Goal: Task Accomplishment & Management: Complete application form

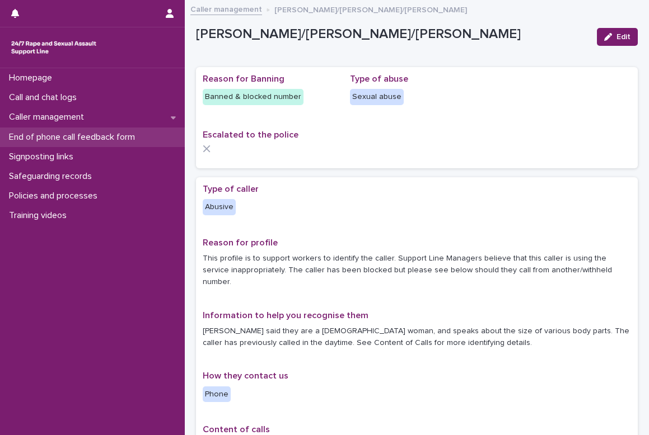
click at [35, 135] on p "End of phone call feedback form" at bounding box center [73, 137] width 139 height 11
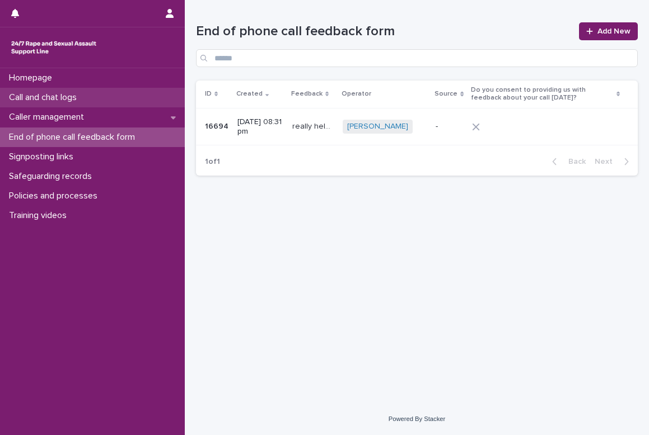
click at [25, 97] on p "Call and chat logs" at bounding box center [44, 97] width 81 height 11
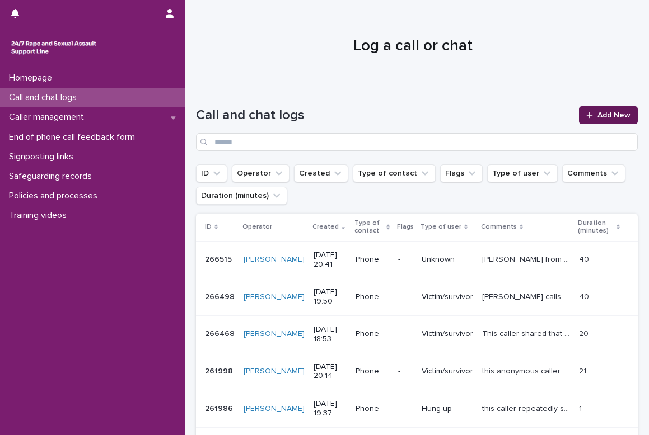
click at [594, 107] on link "Add New" at bounding box center [608, 115] width 59 height 18
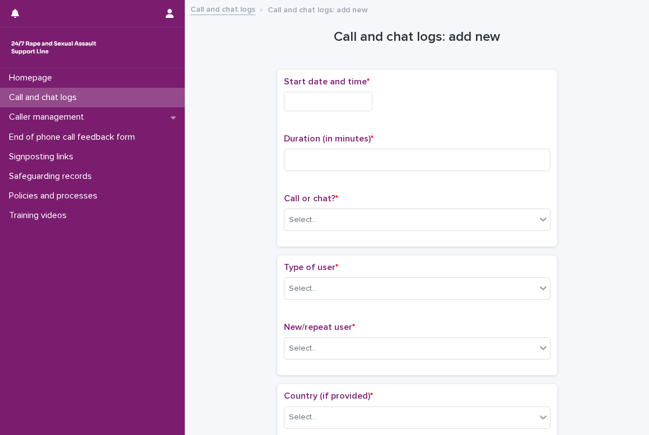
click at [308, 103] on input "text" at bounding box center [328, 102] width 88 height 20
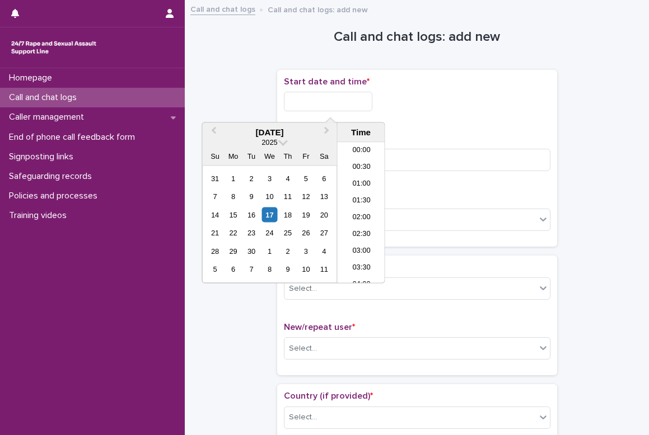
scroll to position [542, 0]
click at [270, 211] on div "17" at bounding box center [269, 214] width 15 height 15
click at [362, 205] on li "18:00" at bounding box center [362, 213] width 48 height 17
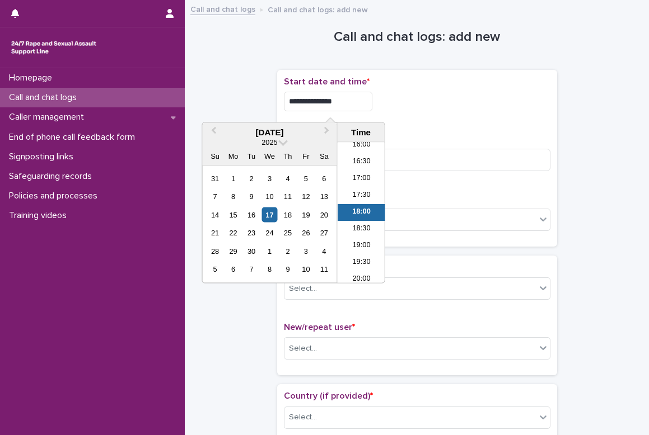
drag, startPoint x: 348, startPoint y: 105, endPoint x: 353, endPoint y: 101, distance: 7.2
click at [348, 107] on input "**********" at bounding box center [328, 102] width 88 height 20
type input "**********"
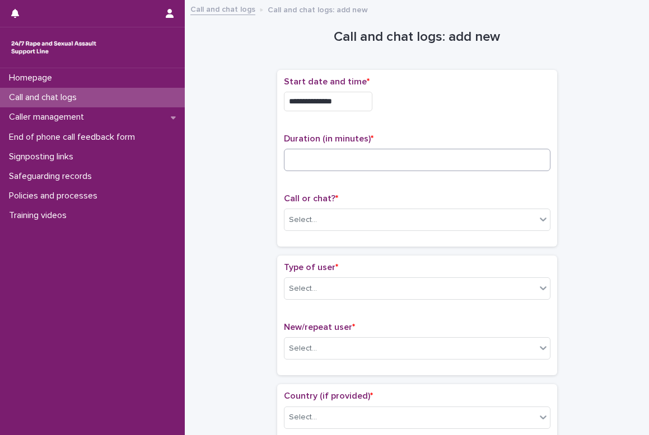
drag, startPoint x: 468, startPoint y: 98, endPoint x: 386, endPoint y: 153, distance: 99.2
click at [460, 100] on div "**********" at bounding box center [417, 102] width 266 height 20
click at [365, 161] on input at bounding box center [417, 160] width 266 height 22
type input "*"
click at [321, 221] on div "Select..." at bounding box center [409, 220] width 251 height 18
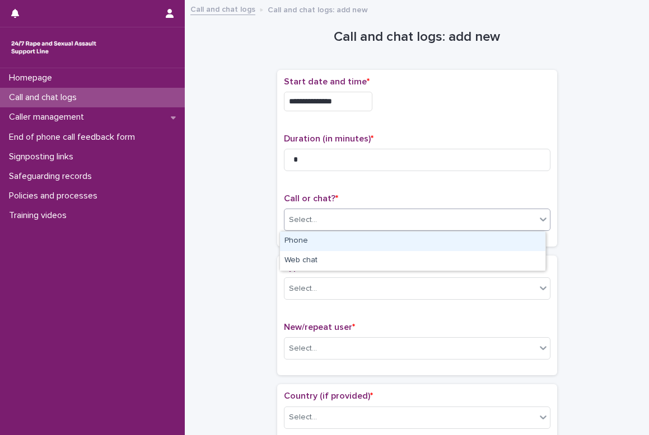
click at [300, 241] on div "Phone" at bounding box center [412, 242] width 265 height 20
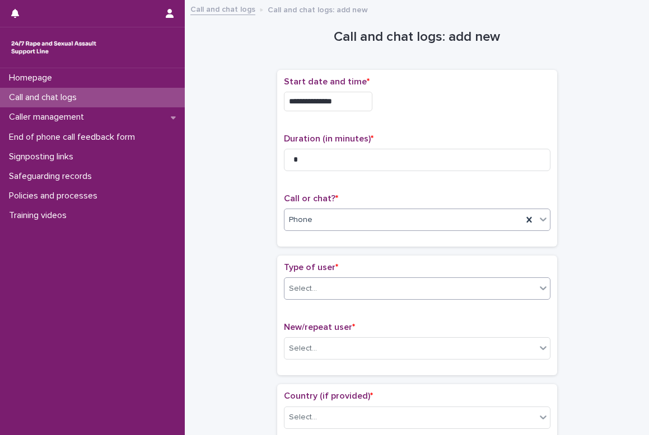
click at [294, 287] on div "Select..." at bounding box center [303, 289] width 28 height 12
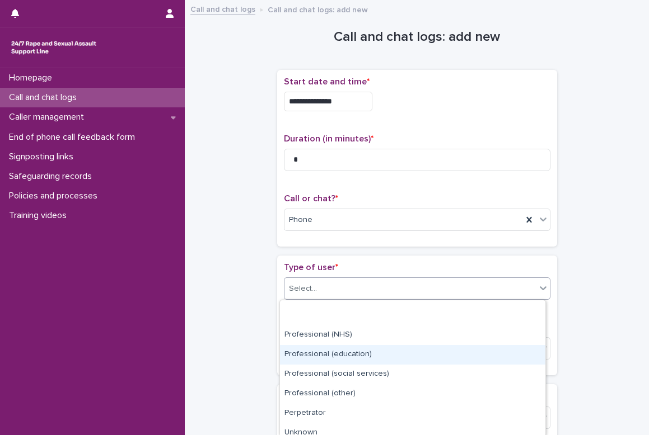
scroll to position [158, 0]
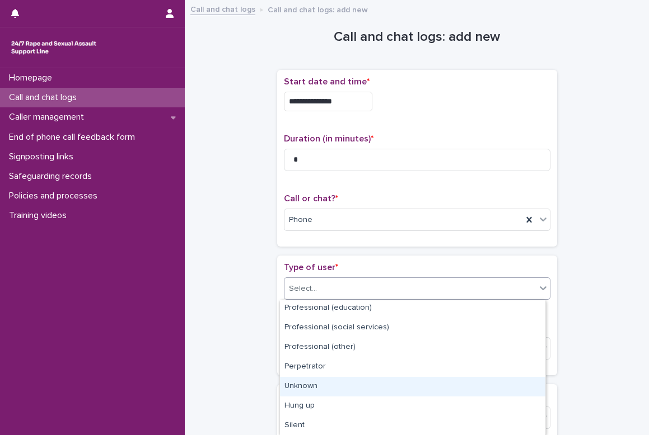
click at [303, 387] on div "Unknown" at bounding box center [412, 387] width 265 height 20
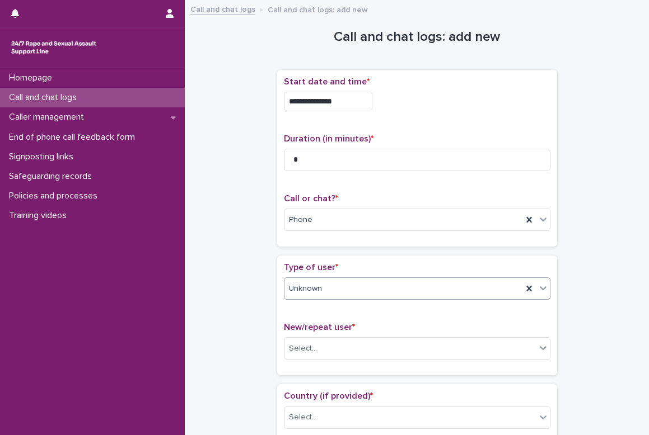
click at [323, 289] on div "Unknown" at bounding box center [403, 289] width 238 height 18
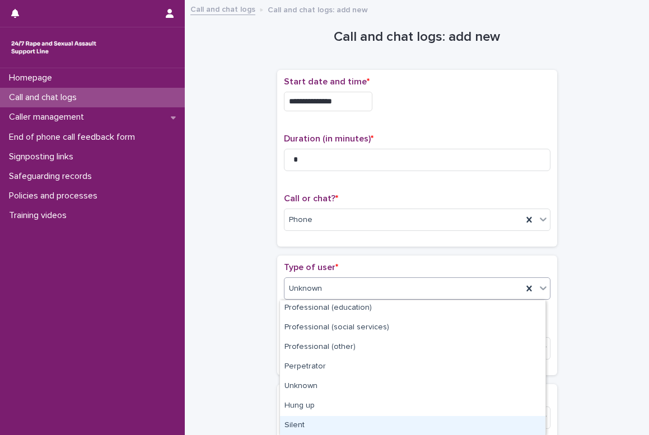
click at [296, 424] on div "Silent" at bounding box center [412, 426] width 265 height 20
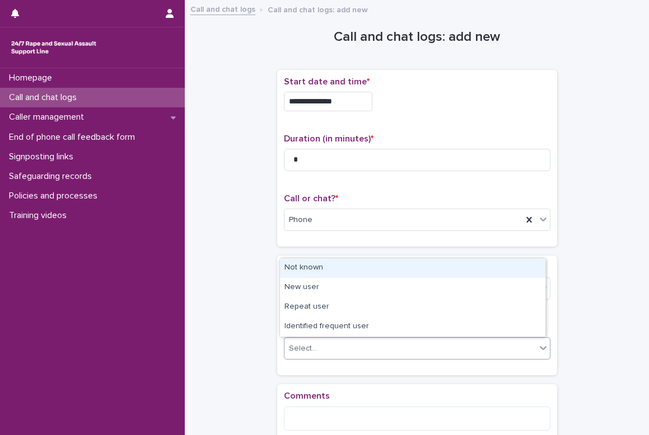
click at [303, 351] on div "Select..." at bounding box center [303, 349] width 28 height 12
click at [312, 270] on div "Not known" at bounding box center [412, 269] width 265 height 20
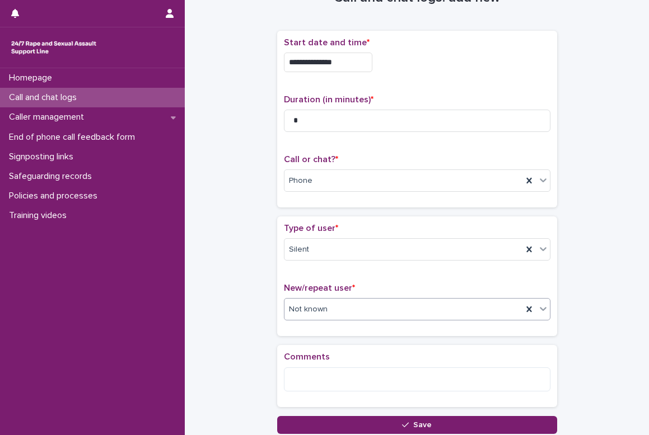
scroll to position [112, 0]
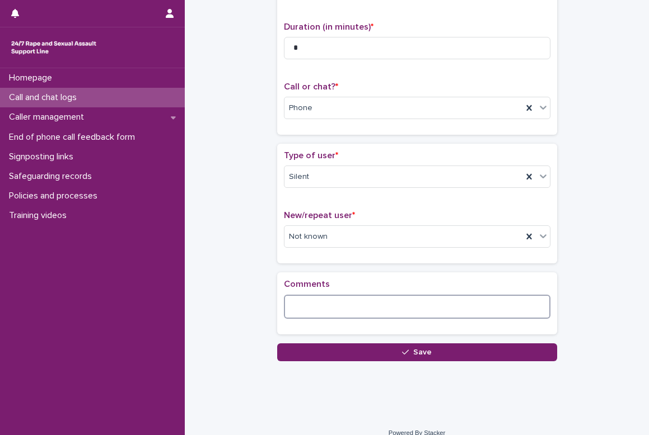
click at [338, 309] on textarea at bounding box center [417, 307] width 266 height 24
type textarea "*"
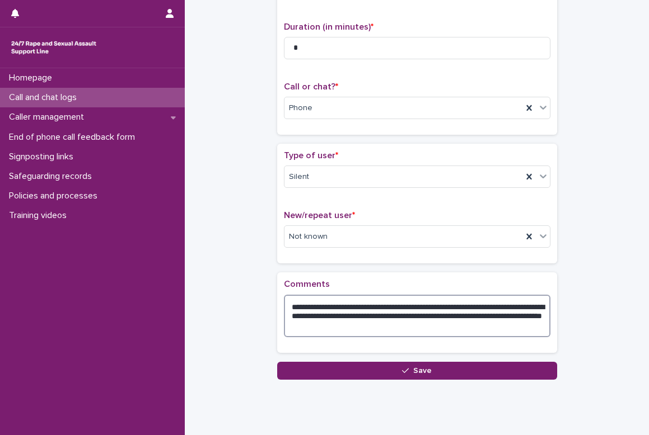
click at [411, 316] on textarea "**********" at bounding box center [417, 316] width 266 height 43
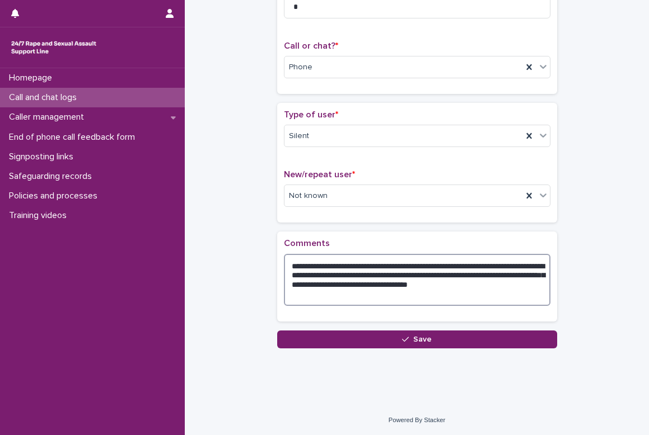
scroll to position [153, 0]
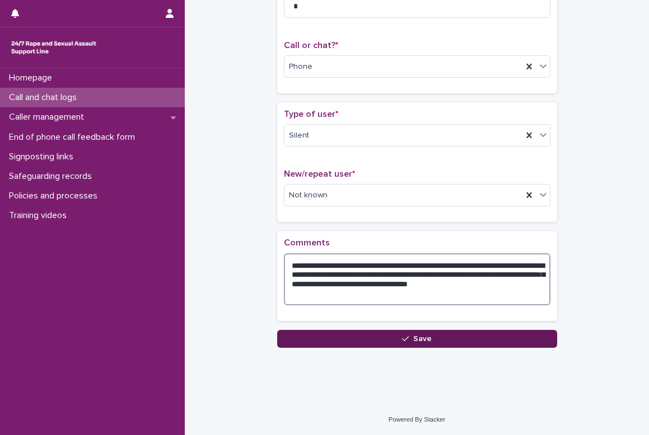
type textarea "**********"
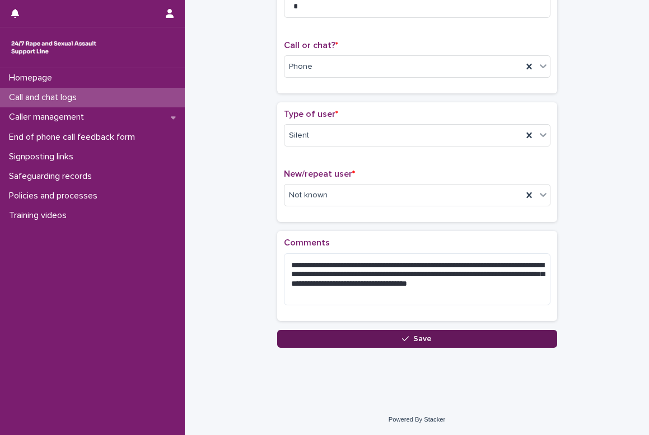
click at [423, 340] on span "Save" at bounding box center [422, 339] width 18 height 8
